Goal: Task Accomplishment & Management: Use online tool/utility

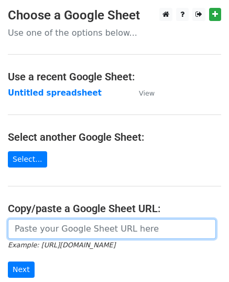
click at [44, 226] on input "url" at bounding box center [112, 229] width 208 height 20
paste input "https://docs.google.com/spreadsheets/d/1DnLyUZJMG_6XxvJpkxYnE2oJ1LZjNyxX1TxSeaK…"
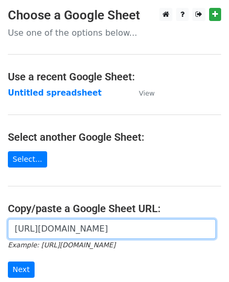
scroll to position [52, 0]
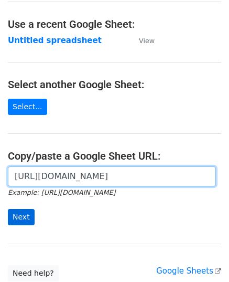
type input "https://docs.google.com/spreadsheets/d/1DnLyUZJMG_6XxvJpkxYnE2oJ1LZjNyxX1TxSeaK…"
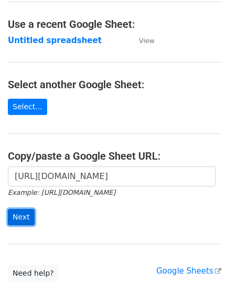
click at [25, 209] on input "Next" at bounding box center [21, 217] width 27 height 16
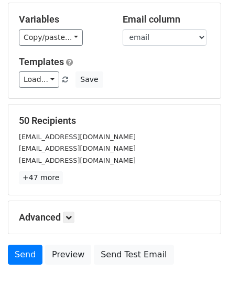
scroll to position [165, 0]
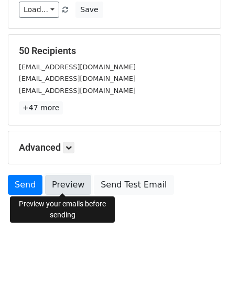
click at [78, 184] on link "Preview" at bounding box center [68, 185] width 46 height 20
click at [58, 186] on link "Preview" at bounding box center [68, 185] width 46 height 20
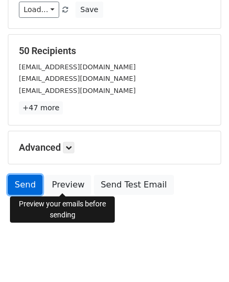
click at [28, 183] on link "Send" at bounding box center [25, 185] width 35 height 20
